Goal: Find specific page/section: Find specific page/section

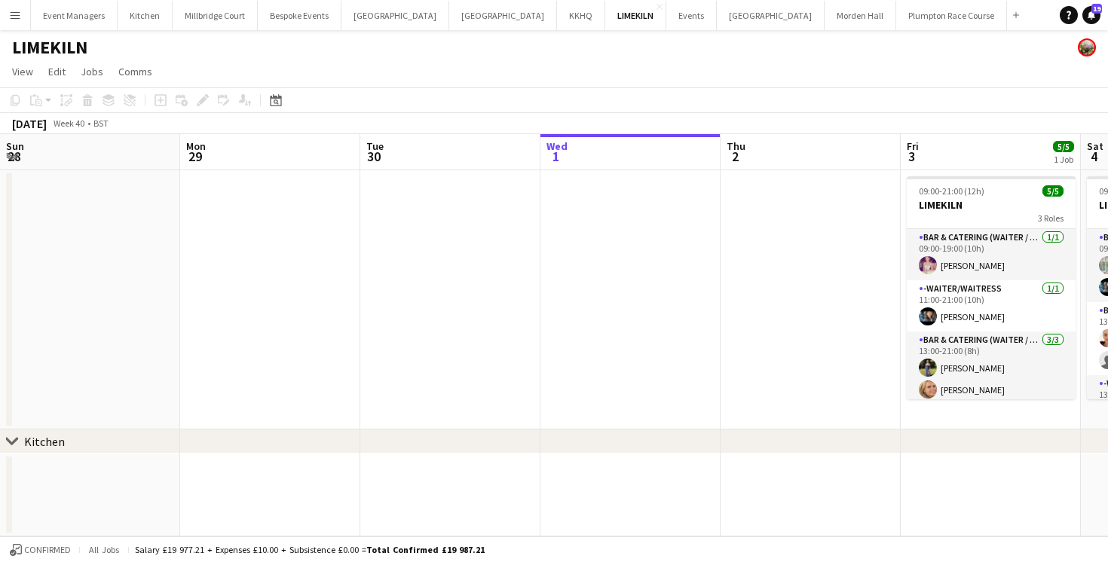
scroll to position [0, 460]
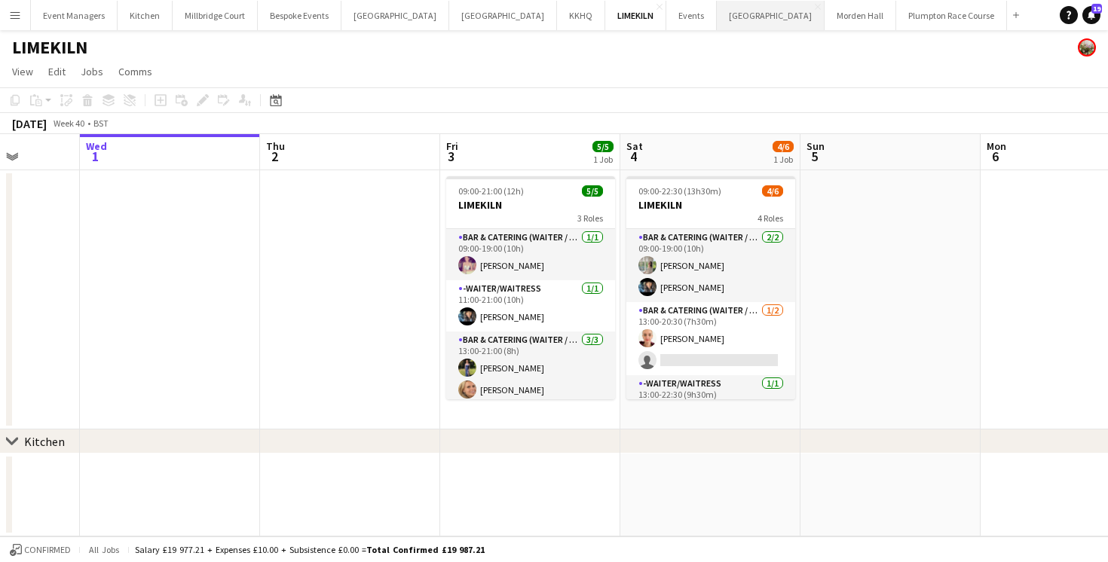
click at [717, 20] on button "[GEOGRAPHIC_DATA] Close" at bounding box center [771, 15] width 108 height 29
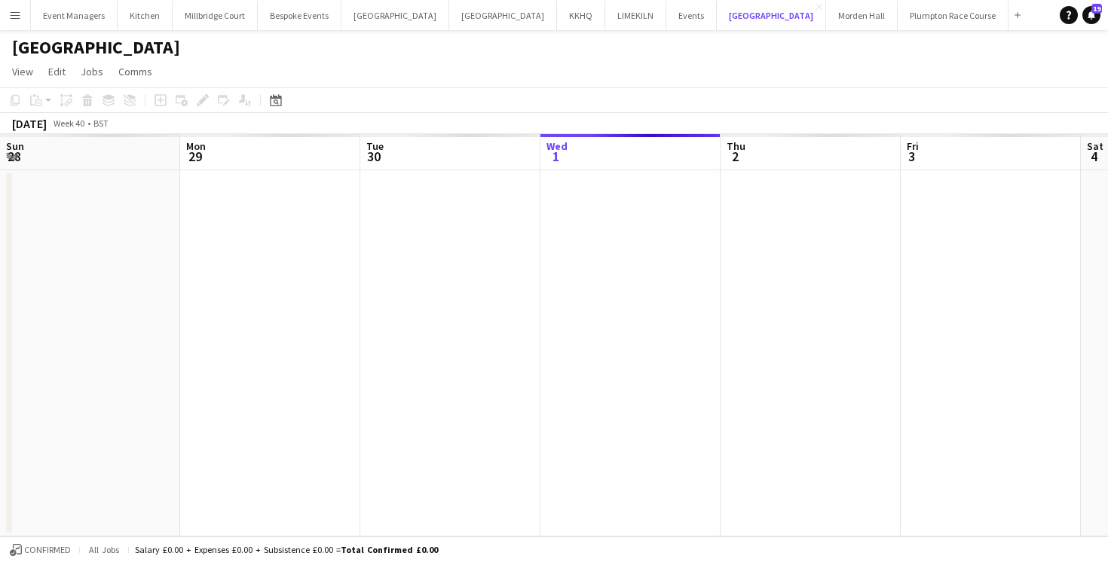
scroll to position [0, 360]
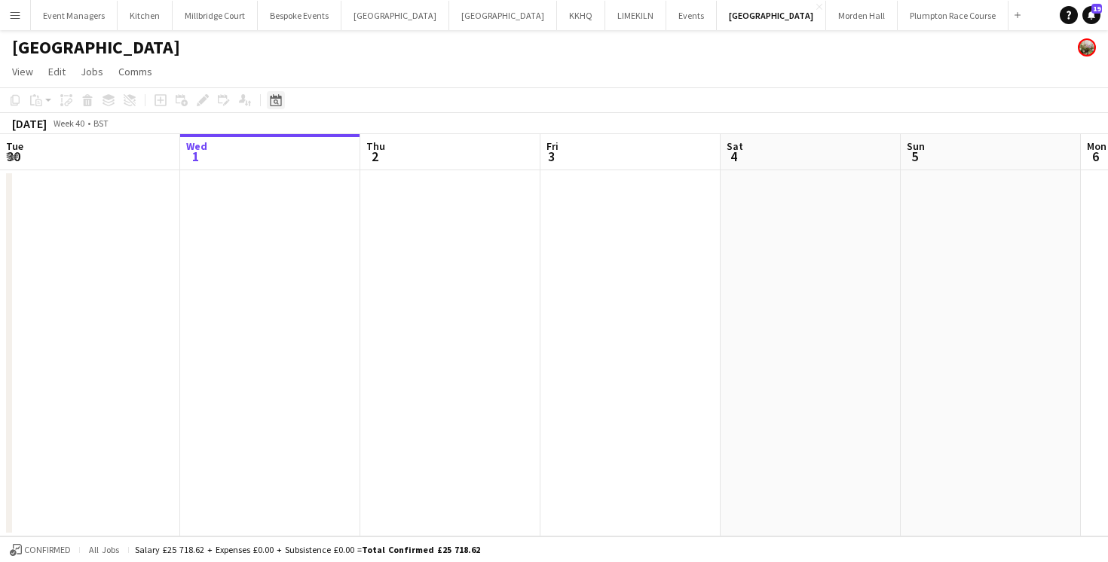
click at [280, 103] on icon "Date picker" at bounding box center [276, 100] width 12 height 12
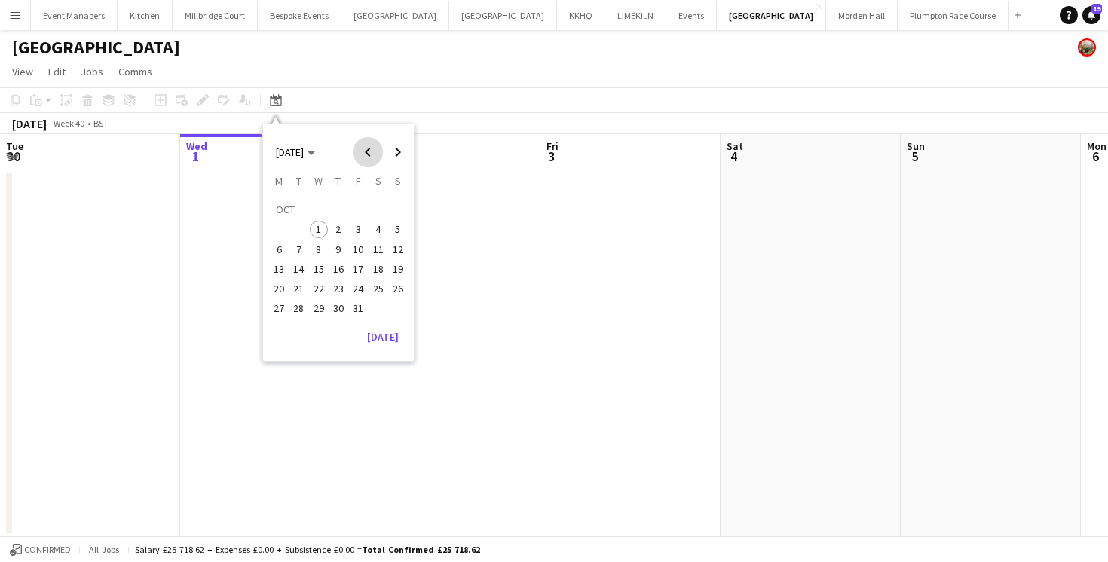
click at [361, 152] on span "Previous month" at bounding box center [368, 152] width 30 height 30
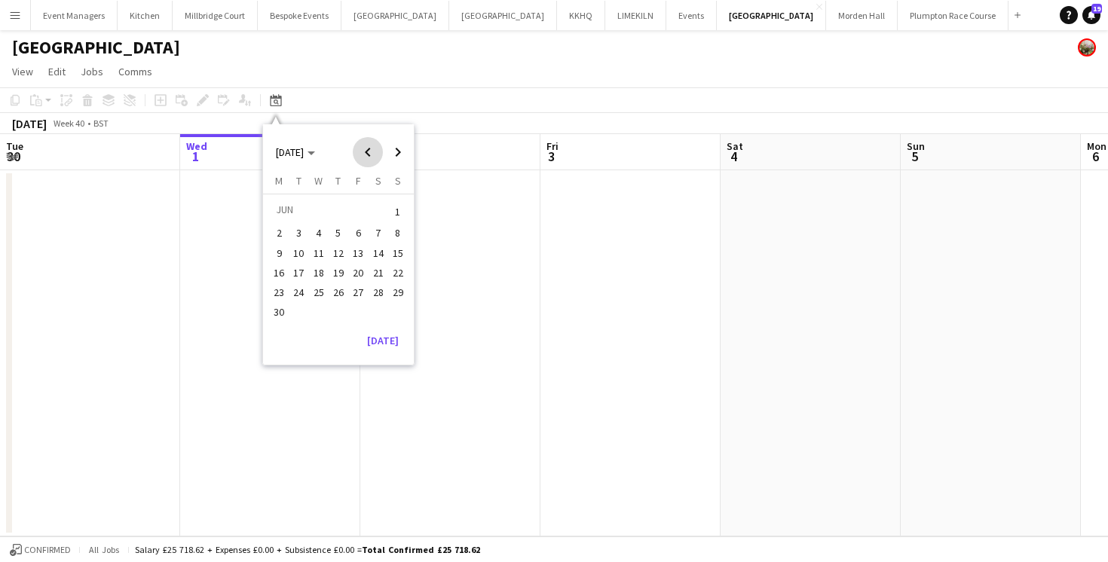
click at [361, 152] on span "Previous month" at bounding box center [368, 152] width 30 height 30
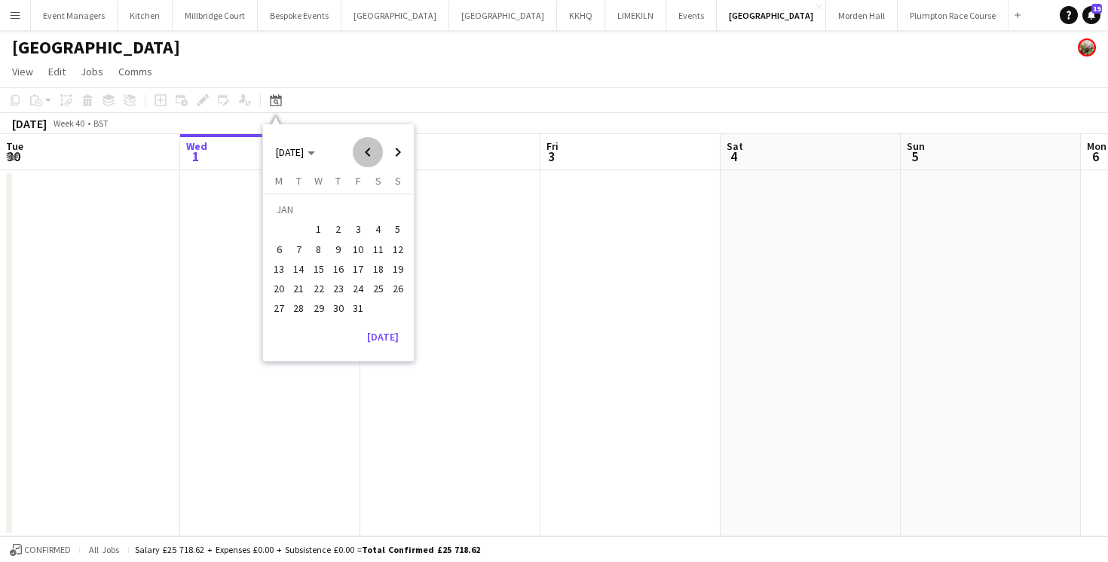
click at [361, 152] on span "Previous month" at bounding box center [368, 152] width 30 height 30
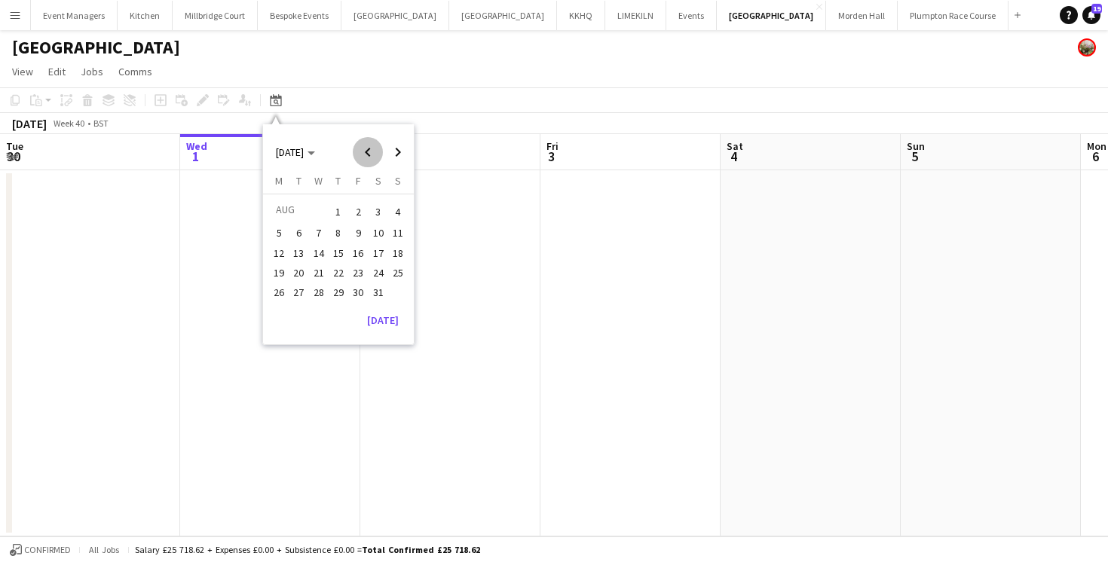
click at [361, 152] on span "Previous month" at bounding box center [368, 152] width 30 height 30
click at [393, 150] on span "Next month" at bounding box center [398, 152] width 30 height 30
click at [283, 288] on span "22" at bounding box center [279, 289] width 18 height 18
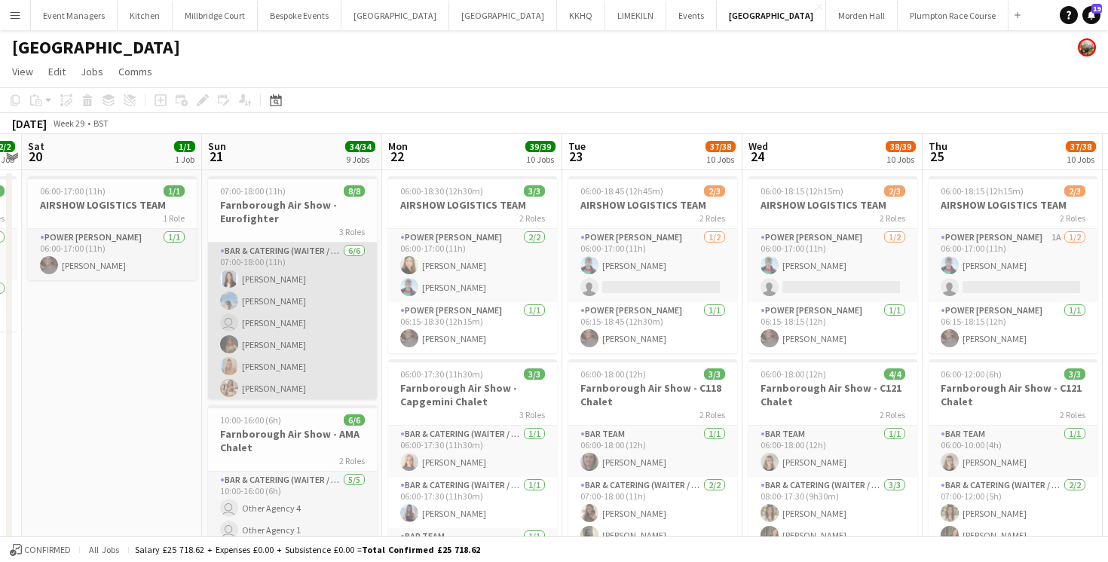
scroll to position [106, 0]
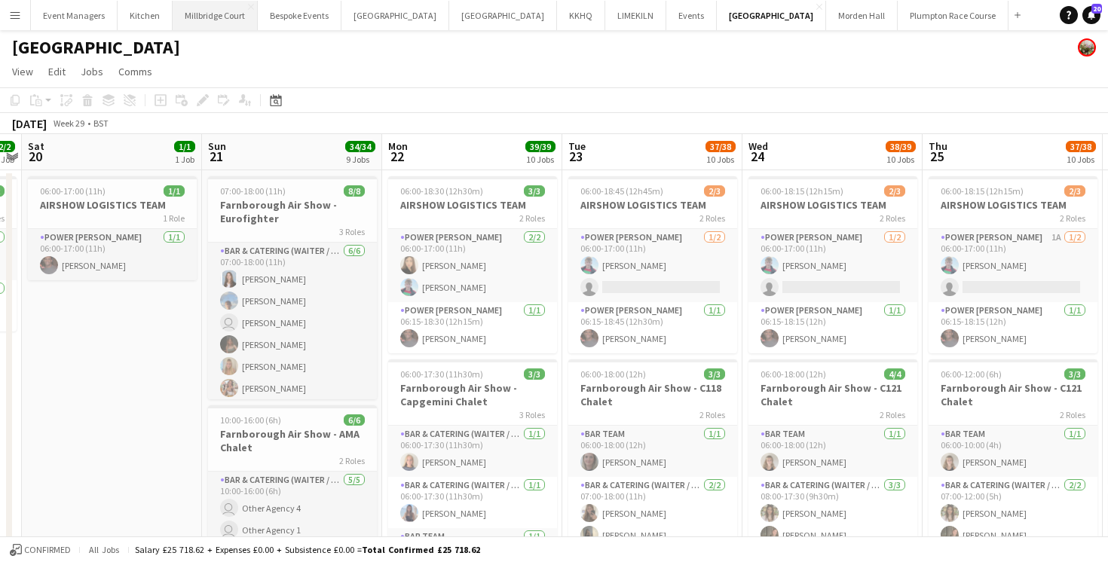
click at [202, 12] on button "[GEOGRAPHIC_DATA]" at bounding box center [215, 15] width 85 height 29
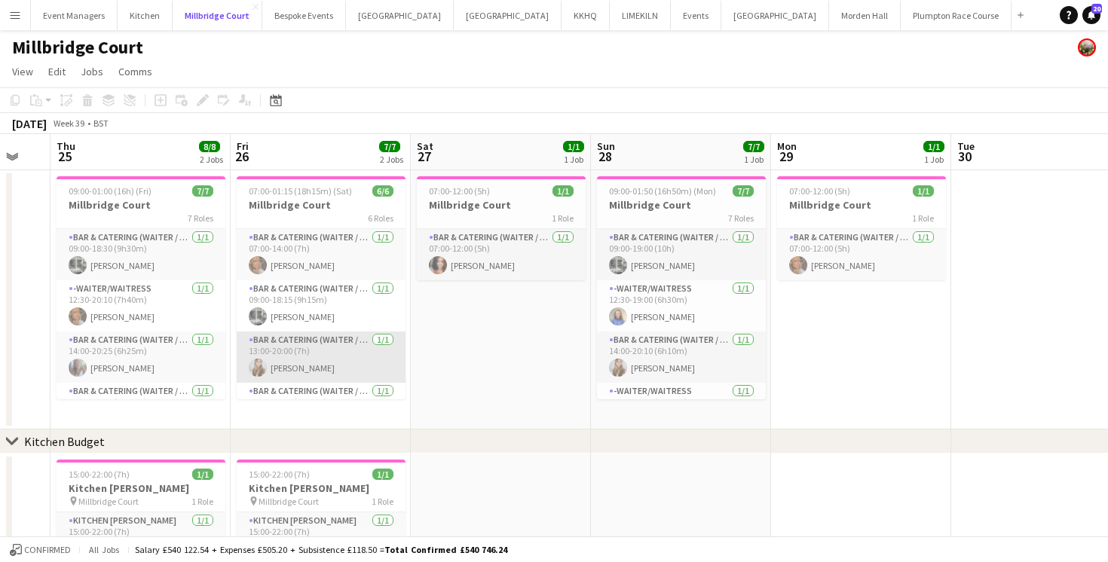
scroll to position [0, 512]
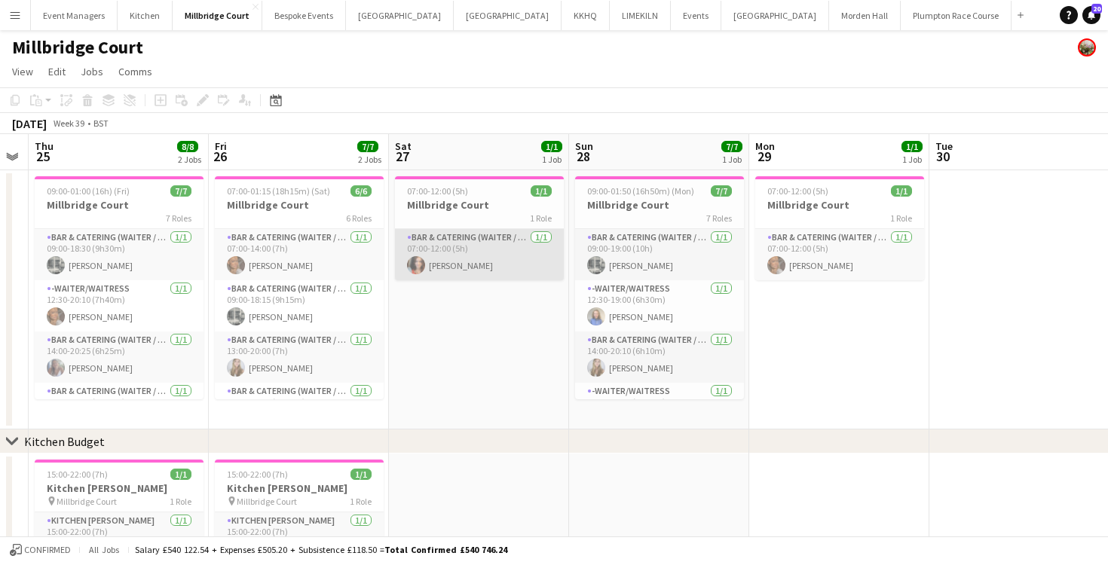
click at [428, 268] on app-card-role "Bar & Catering (Waiter / waitress) [DATE] 07:00-12:00 (5h) [PERSON_NAME]" at bounding box center [479, 254] width 169 height 51
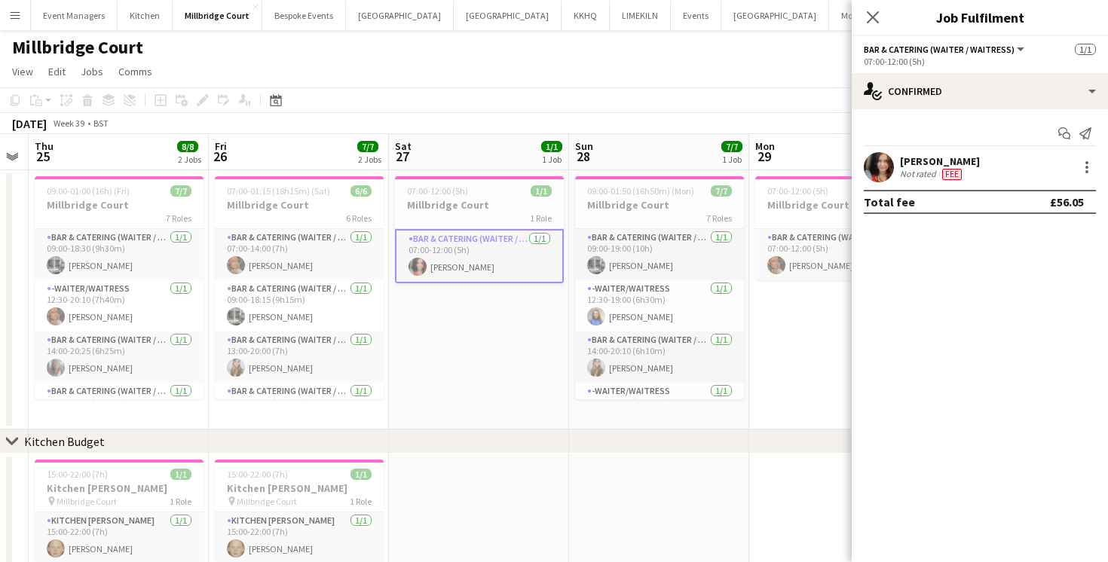
click at [866, 169] on app-user-avatar at bounding box center [879, 167] width 30 height 30
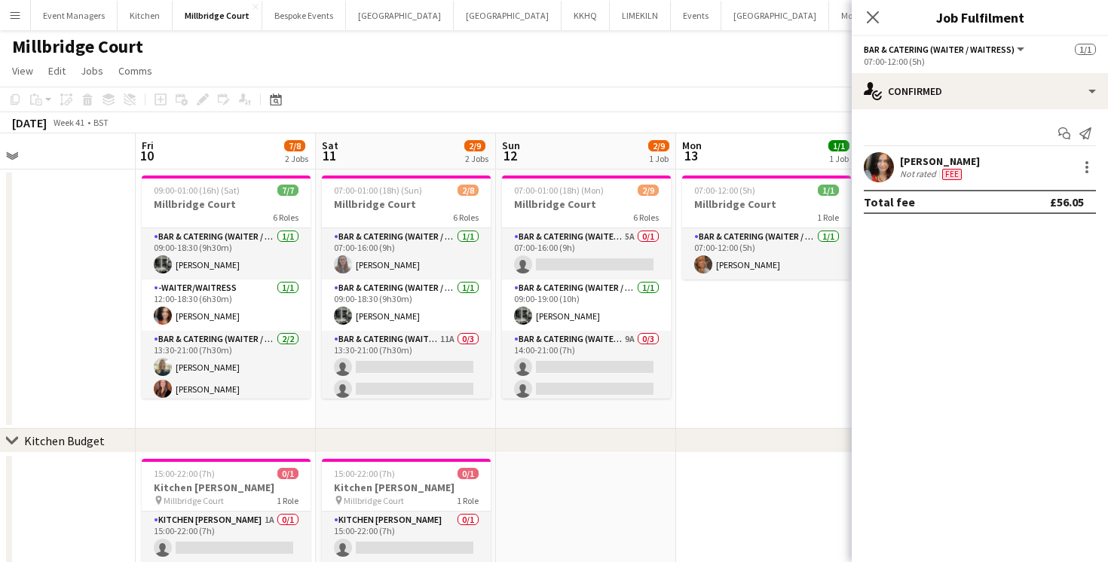
scroll to position [0, 588]
